Goal: Transaction & Acquisition: Purchase product/service

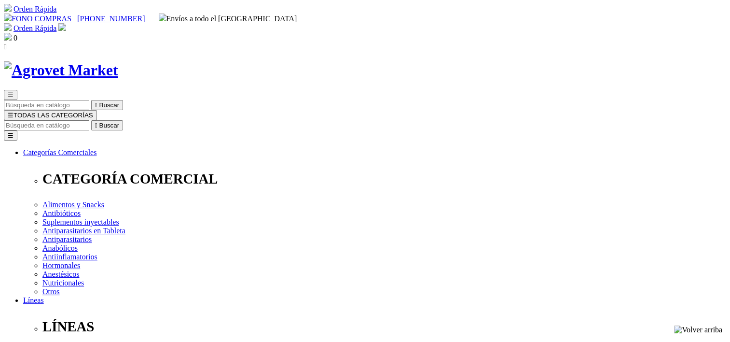
click at [89, 120] on input "Buscar" at bounding box center [46, 125] width 85 height 10
type input "tetanos"
click at [288, 120] on button " Buscar" at bounding box center [304, 125] width 32 height 10
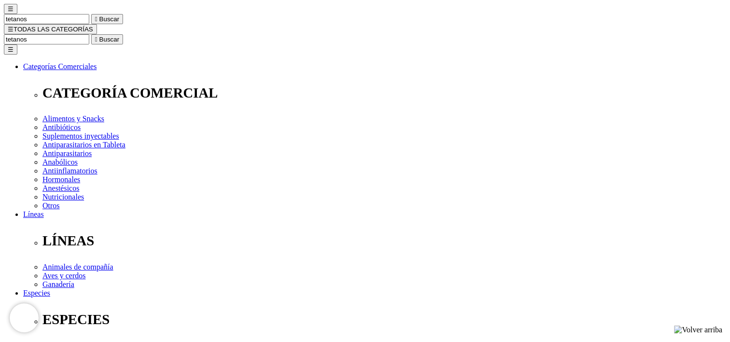
scroll to position [97, 0]
